Goal: Task Accomplishment & Management: Use online tool/utility

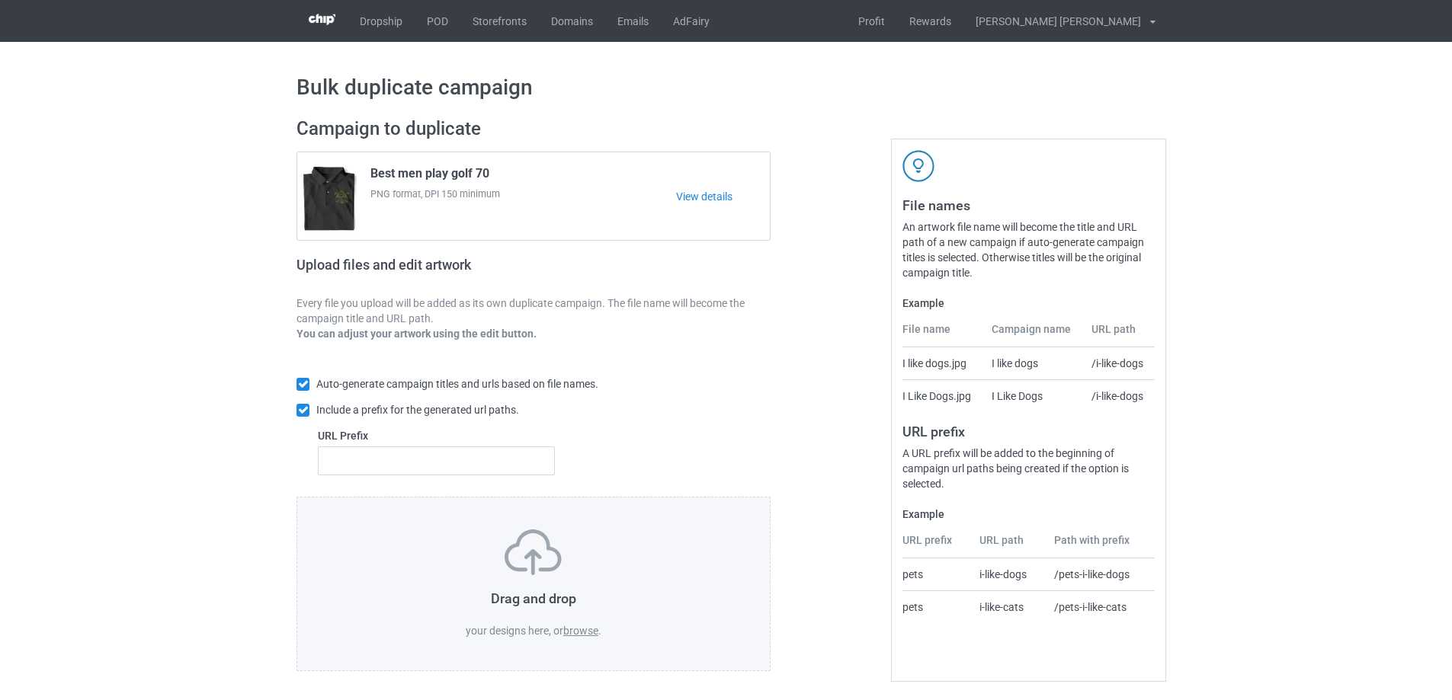
click at [580, 633] on label "browse" at bounding box center [580, 631] width 35 height 12
click at [0, 0] on input "browse" at bounding box center [0, 0] width 0 height 0
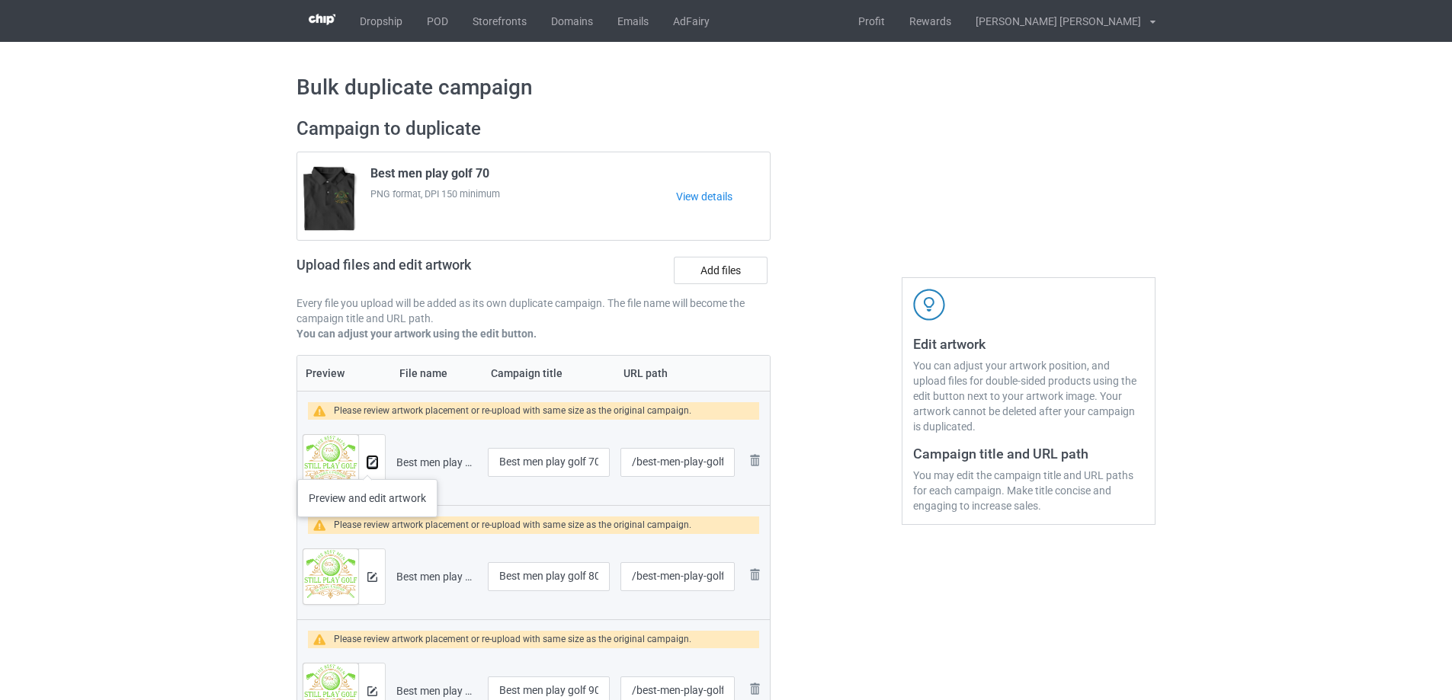
click at [367, 464] on img at bounding box center [372, 463] width 10 height 10
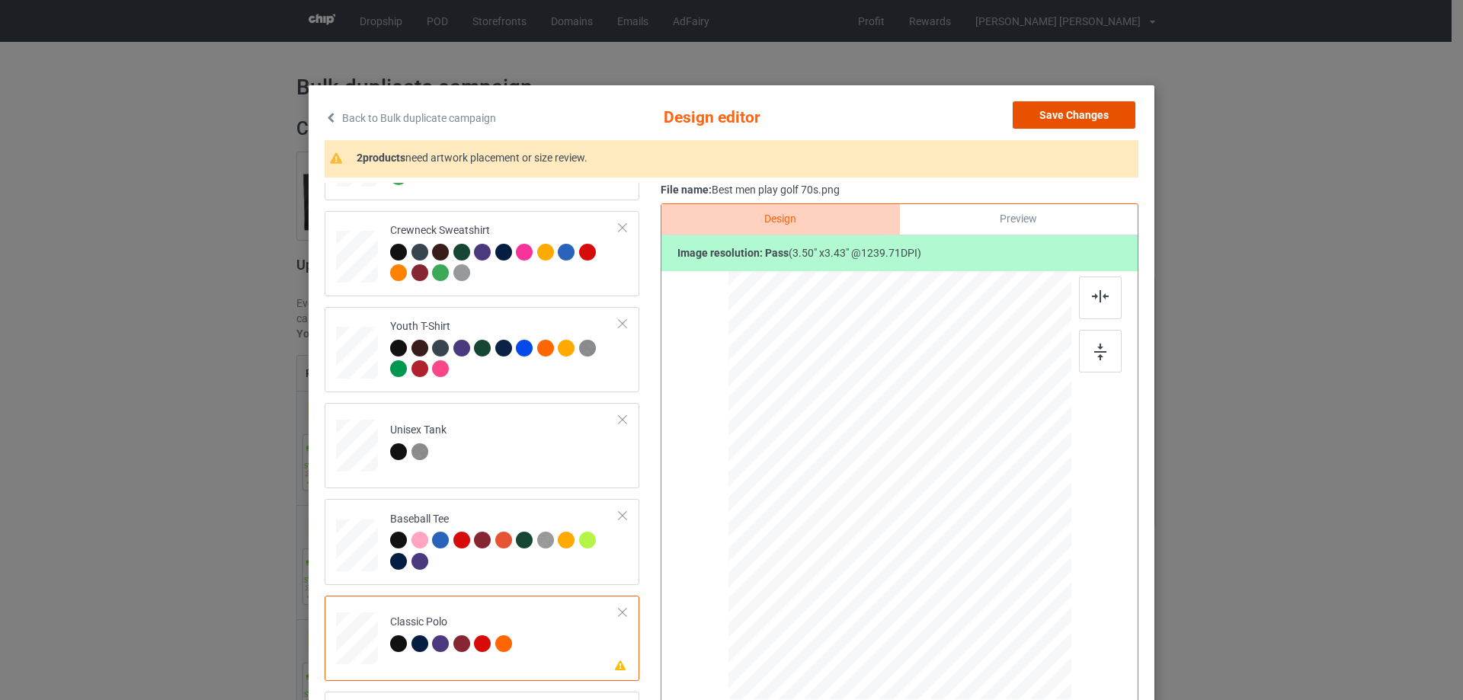
click at [1030, 111] on button "Save Changes" at bounding box center [1074, 114] width 123 height 27
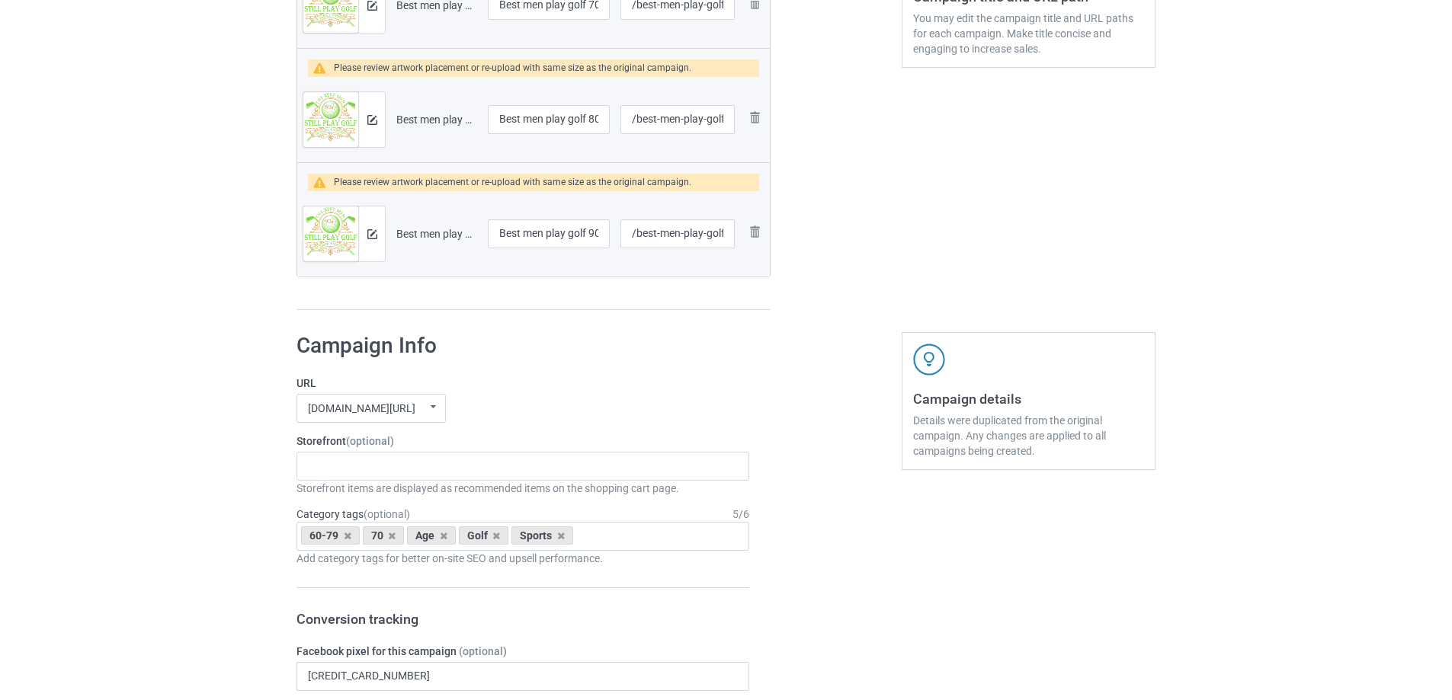
scroll to position [76, 0]
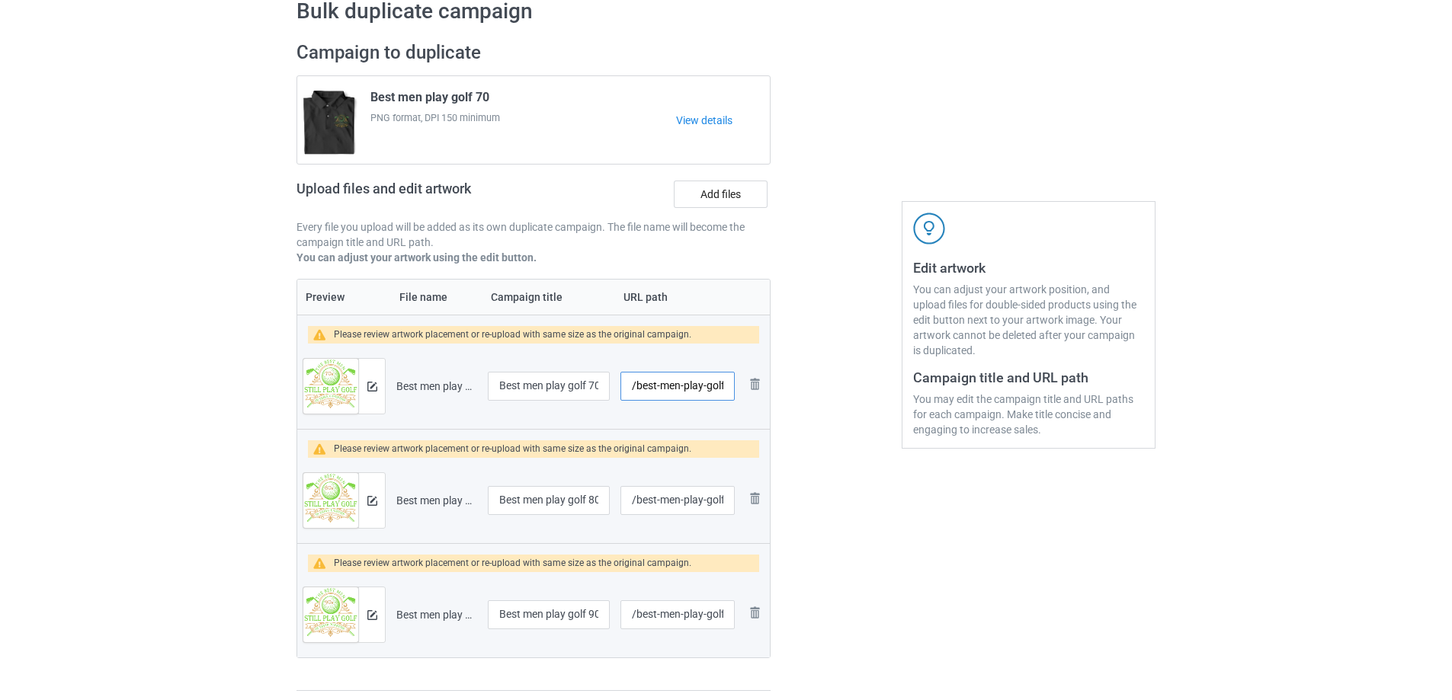
click at [677, 380] on input "/best-men-play-golf-70-s" at bounding box center [677, 386] width 114 height 29
click at [719, 389] on input "/best-men-play-golf-70-s" at bounding box center [677, 386] width 114 height 29
type input "/best-men-play-golf-70s"
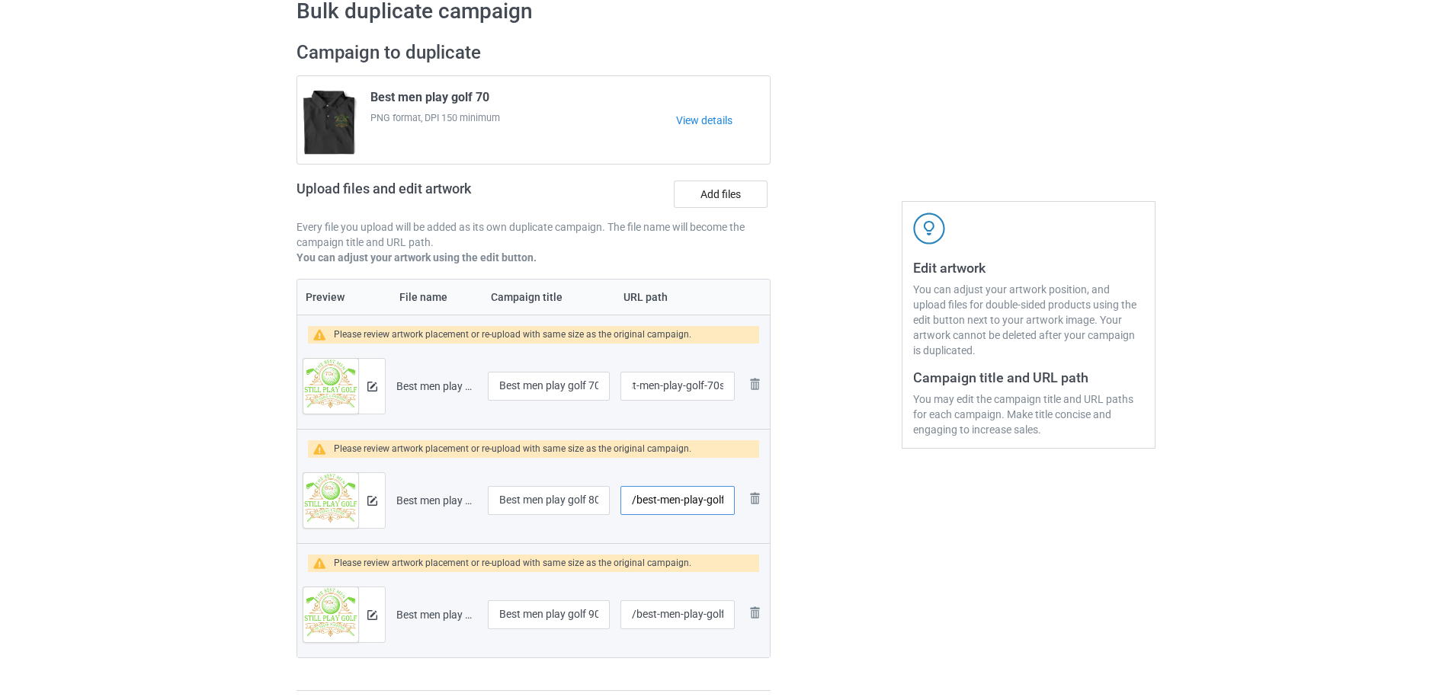
scroll to position [0, 0]
click at [703, 504] on input "/best-men-play-golf-80-s" at bounding box center [677, 500] width 114 height 29
click at [717, 504] on input "/best-men-play-golf-80-s" at bounding box center [677, 500] width 114 height 29
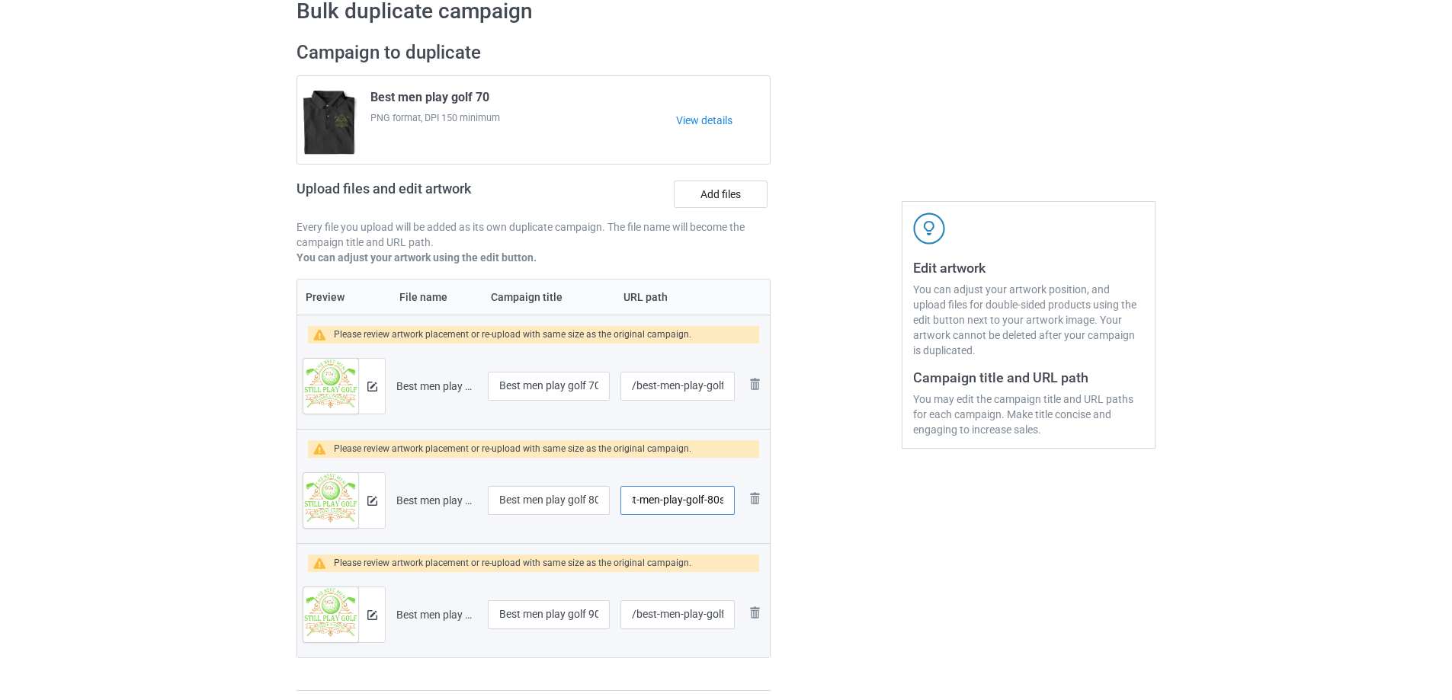
type input "/best-men-play-golf-80s"
click at [695, 621] on input "/best-men-play-golf-90-s" at bounding box center [677, 615] width 114 height 29
click at [719, 620] on input "/best-men-play-golf-90-s" at bounding box center [677, 615] width 114 height 29
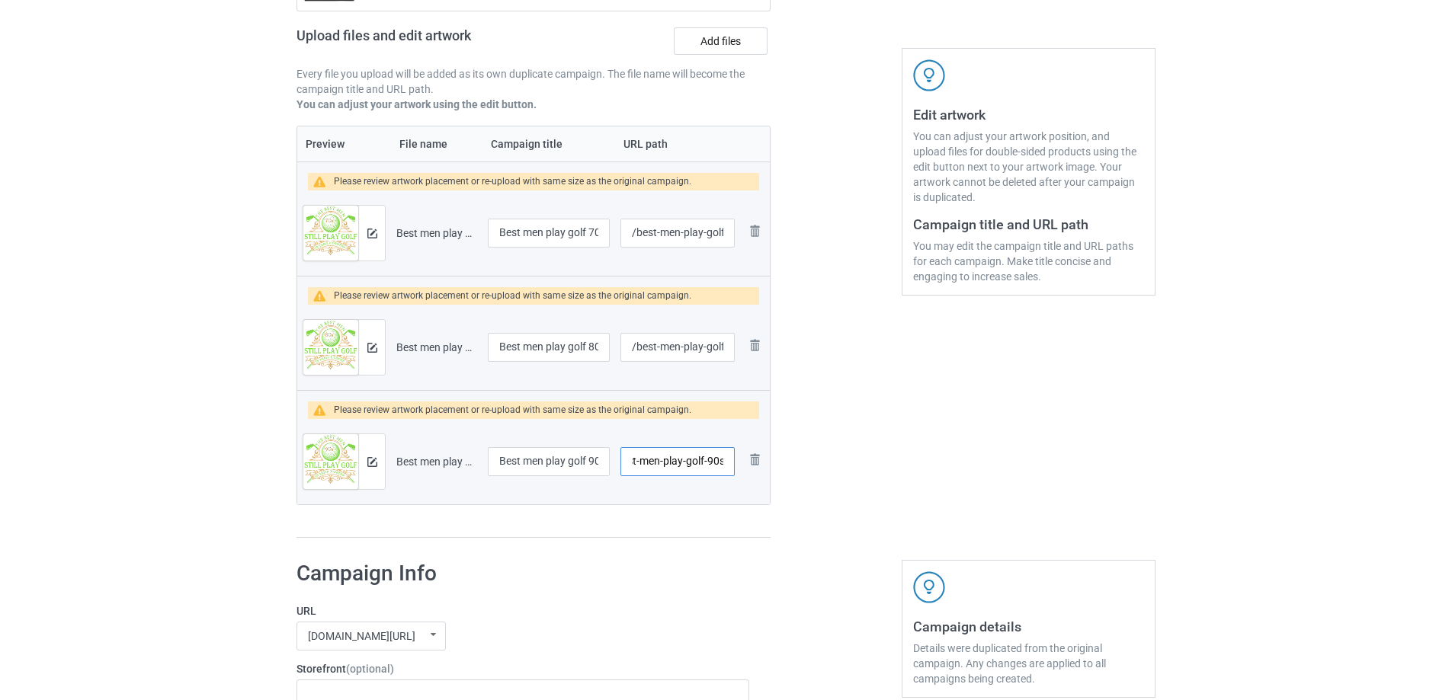
scroll to position [305, 0]
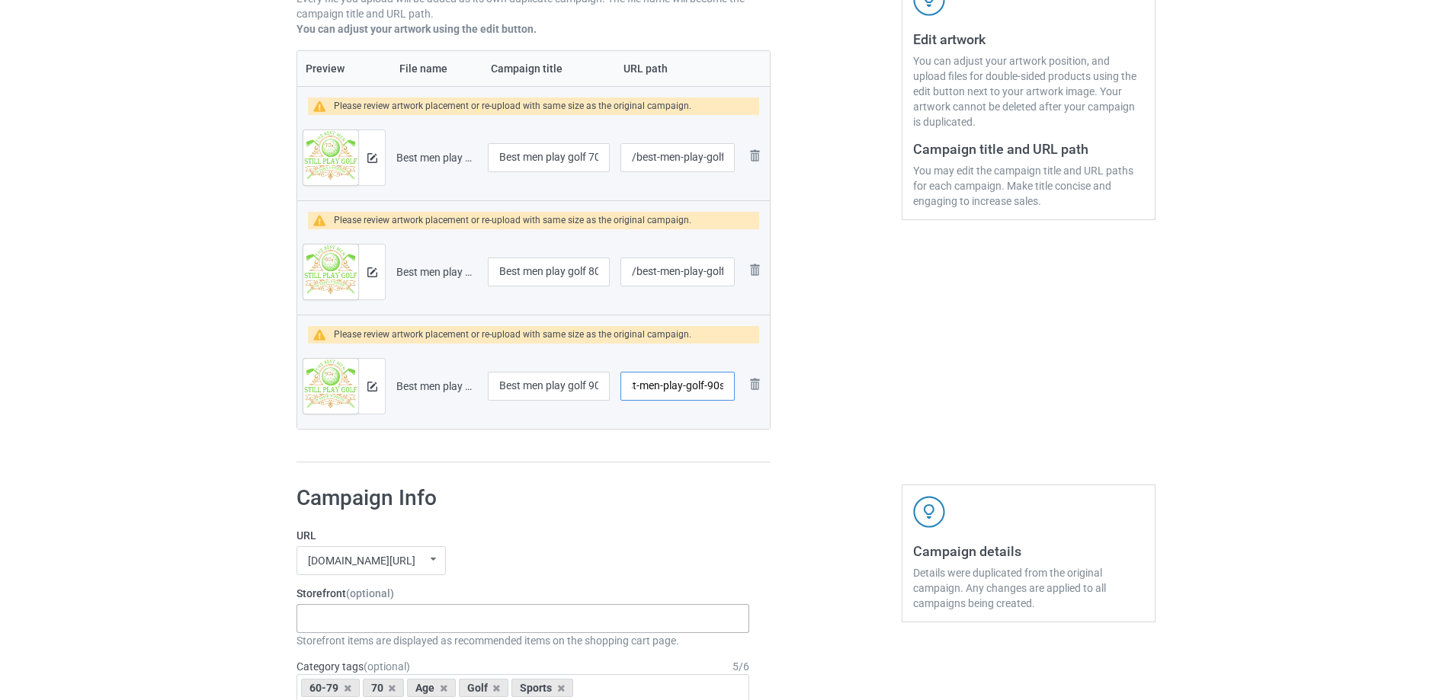
type input "/best-men-play-golf-90s"
click at [485, 611] on div "Gifts For Hunter 2025 Gifts For Bikers No Hobby [DATE] Hide And Seek World Cham…" at bounding box center [523, 618] width 453 height 29
type input "golf"
click at [332, 649] on div "I Love Golf" at bounding box center [522, 647] width 451 height 28
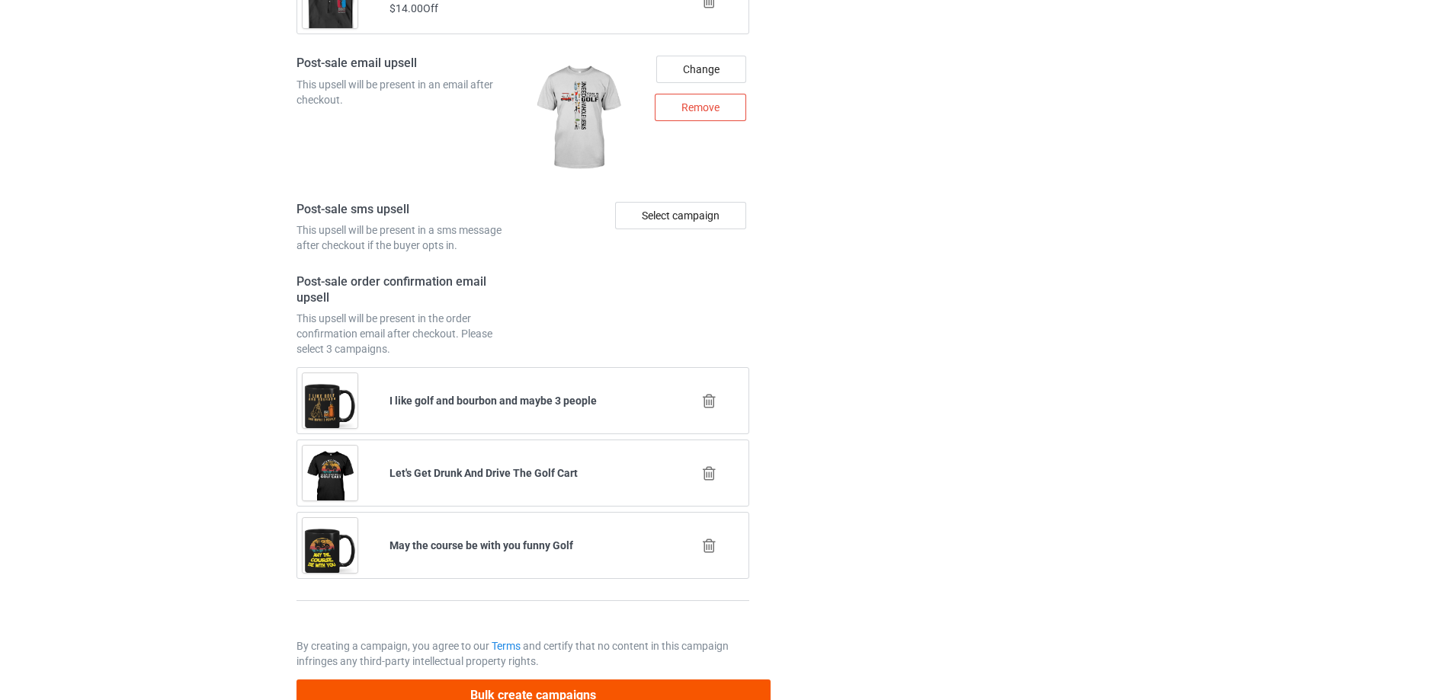
scroll to position [2313, 0]
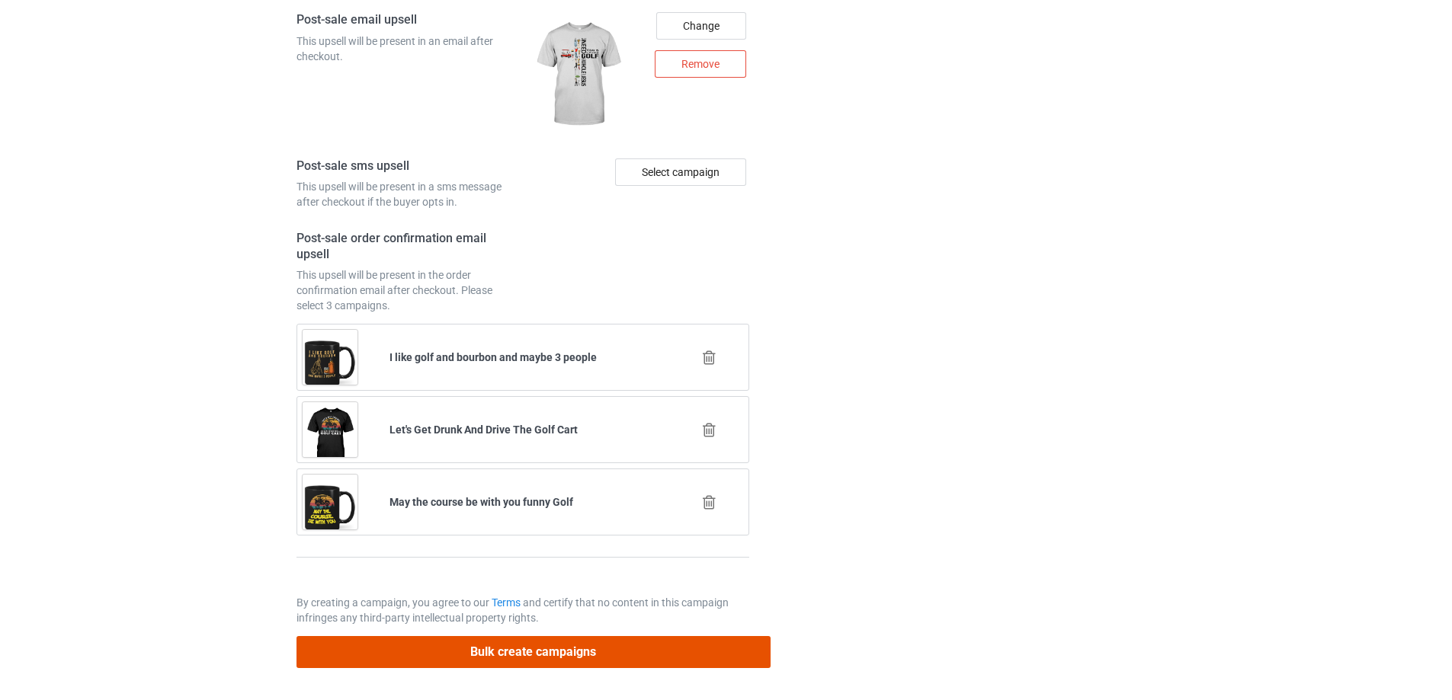
click at [487, 648] on button "Bulk create campaigns" at bounding box center [534, 651] width 474 height 31
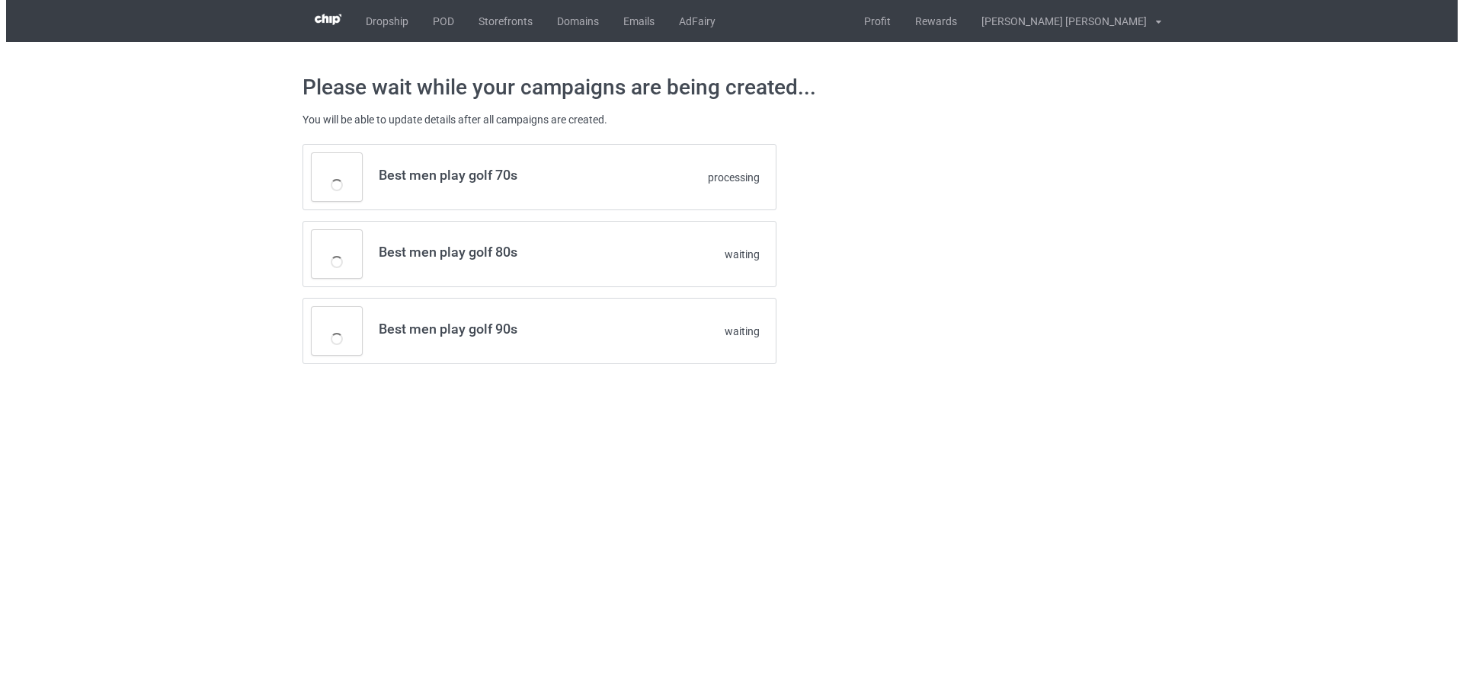
scroll to position [0, 0]
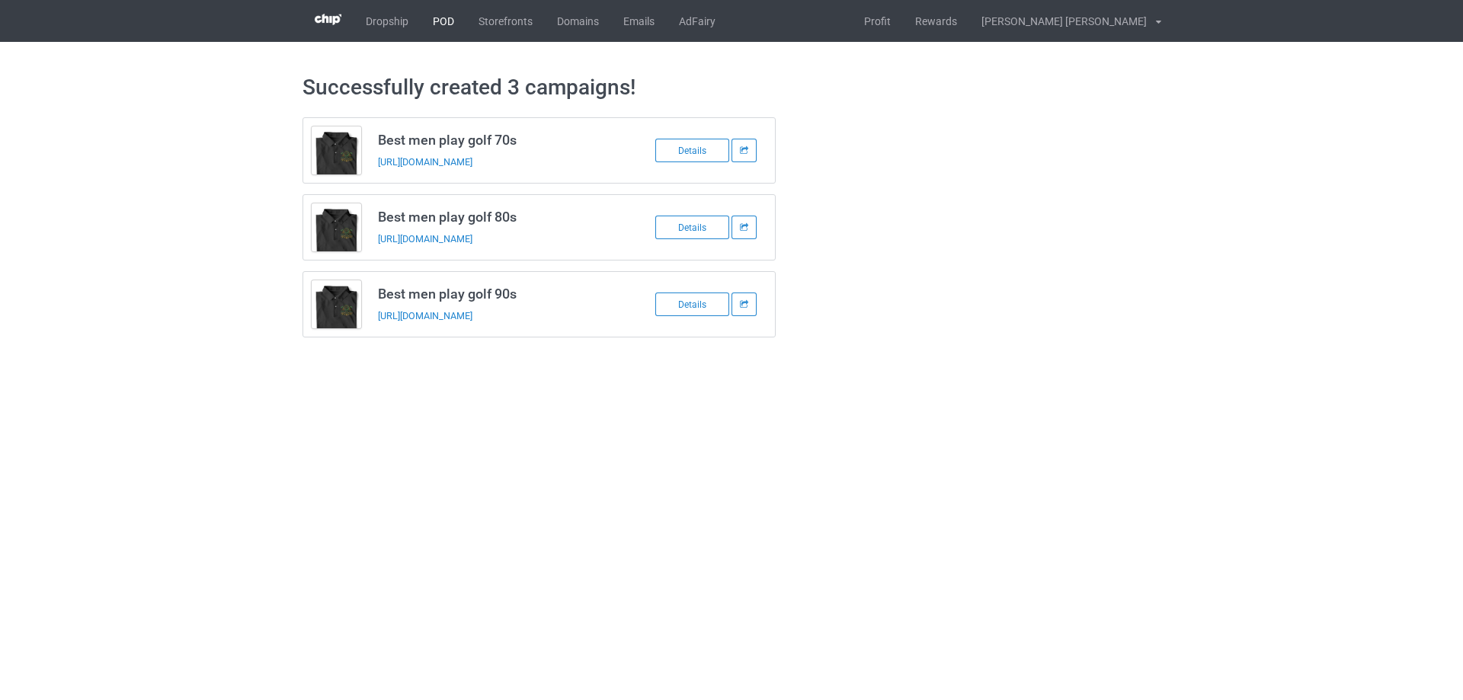
click at [450, 19] on link "POD" at bounding box center [444, 21] width 46 height 42
